Goal: Information Seeking & Learning: Learn about a topic

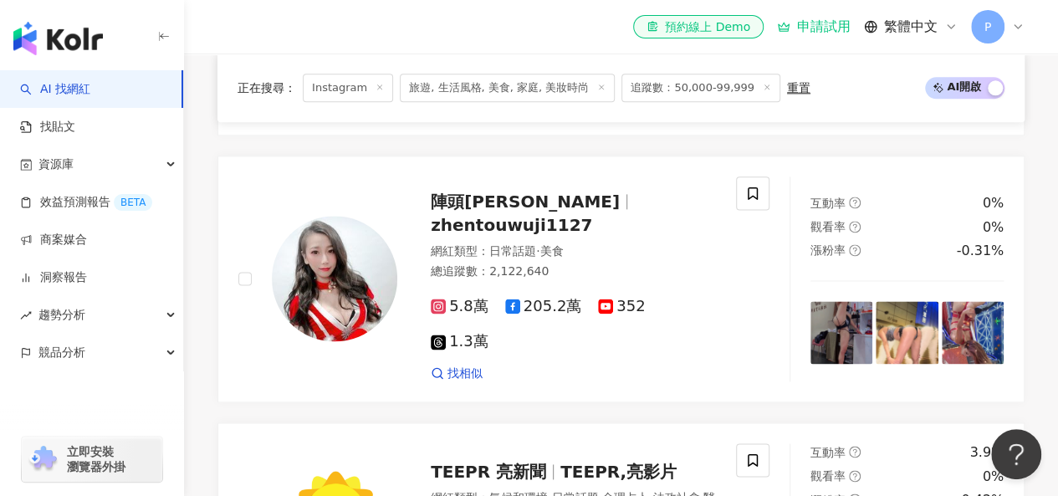
click at [60, 39] on img "button" at bounding box center [57, 38] width 89 height 33
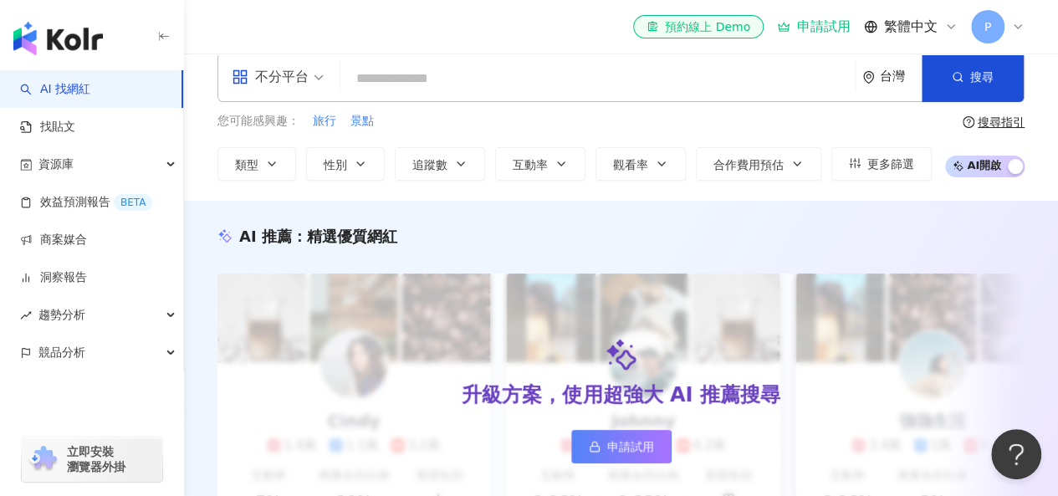
scroll to position [251, 0]
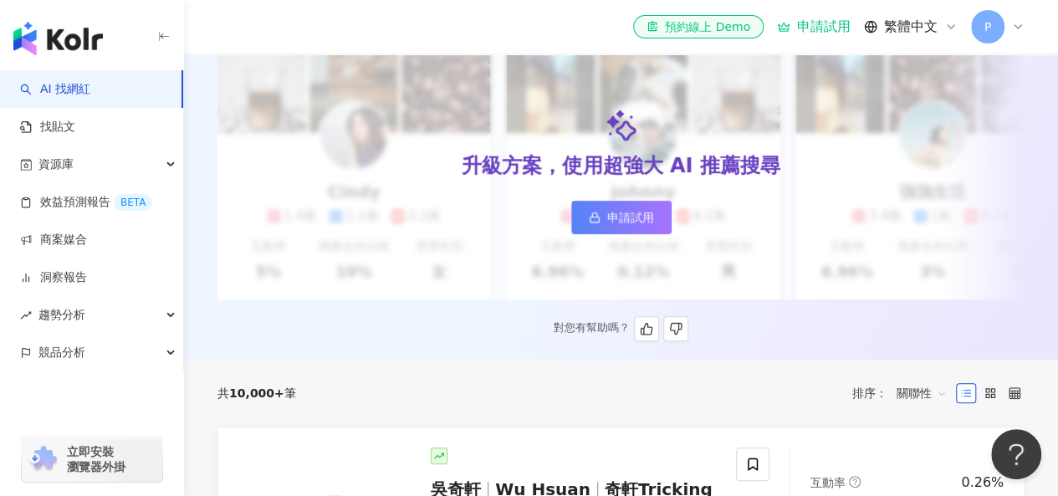
click at [630, 212] on span "申請試用" at bounding box center [630, 217] width 47 height 13
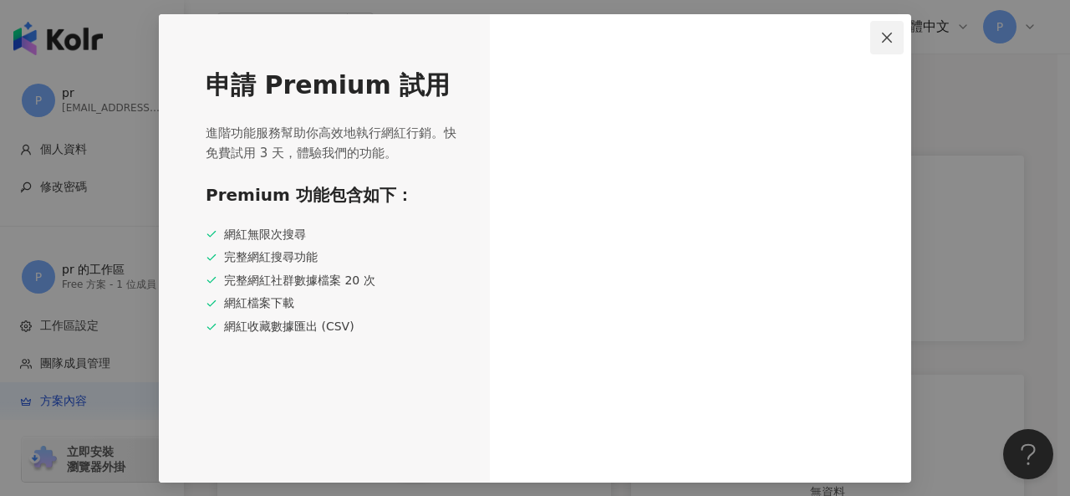
click at [883, 41] on icon "close" at bounding box center [887, 38] width 10 height 10
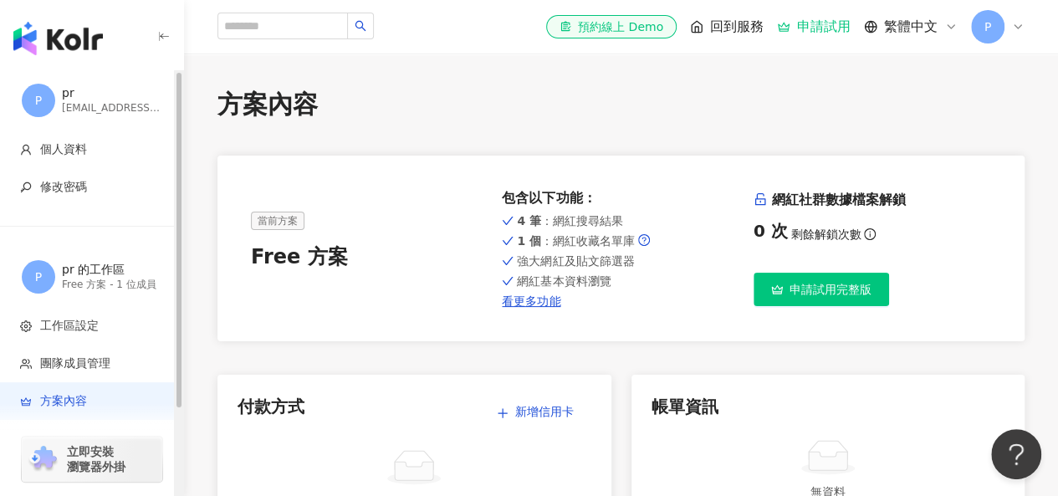
click at [84, 32] on img "button" at bounding box center [57, 38] width 89 height 33
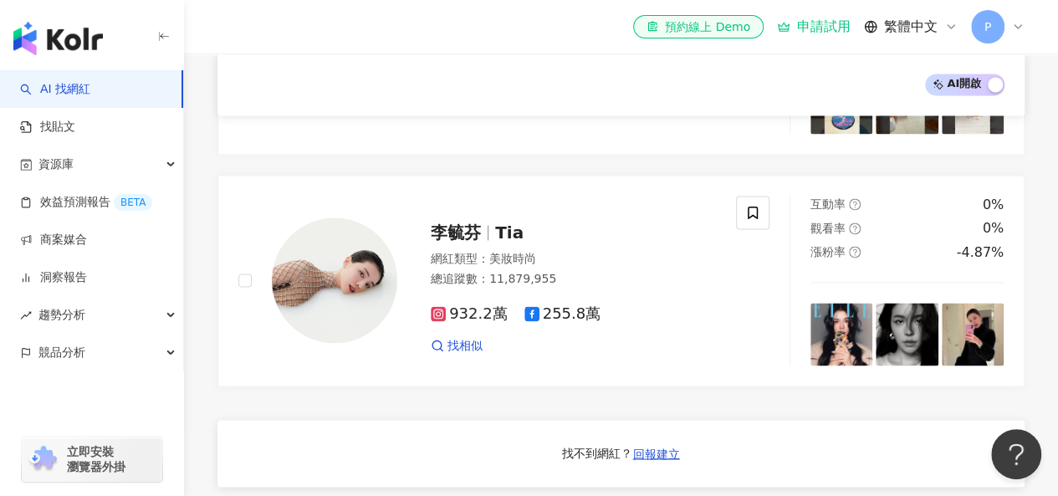
scroll to position [1254, 0]
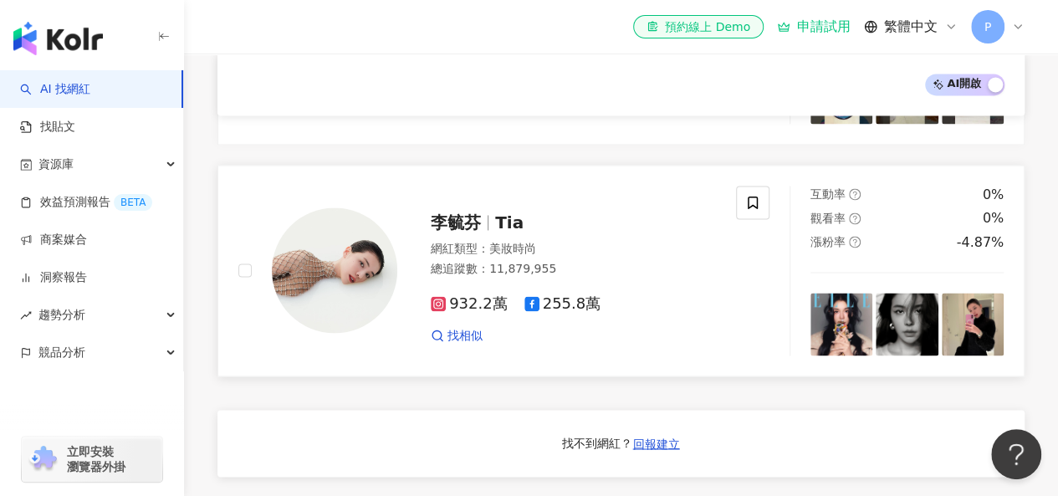
click at [466, 310] on span "932.2萬" at bounding box center [469, 304] width 77 height 18
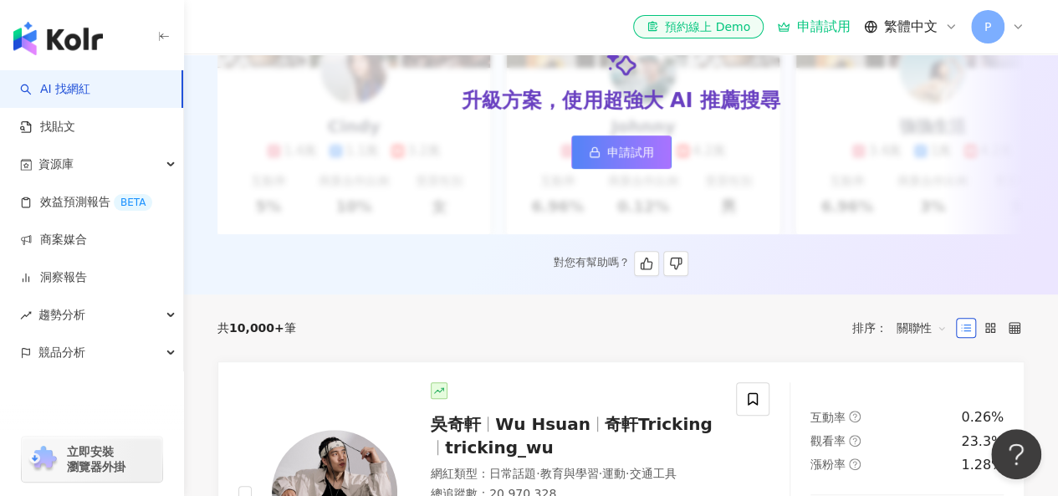
scroll to position [212, 0]
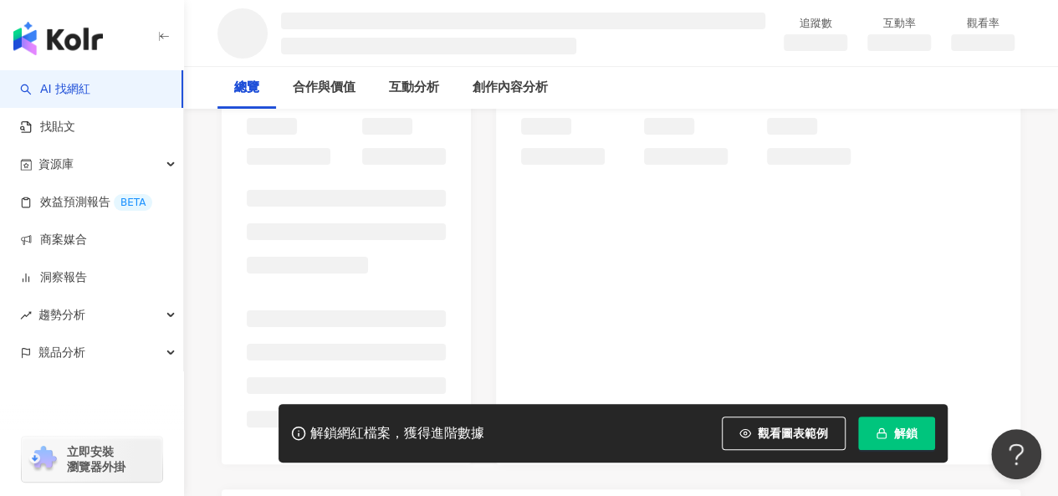
scroll to position [251, 0]
